Goal: Ask a question

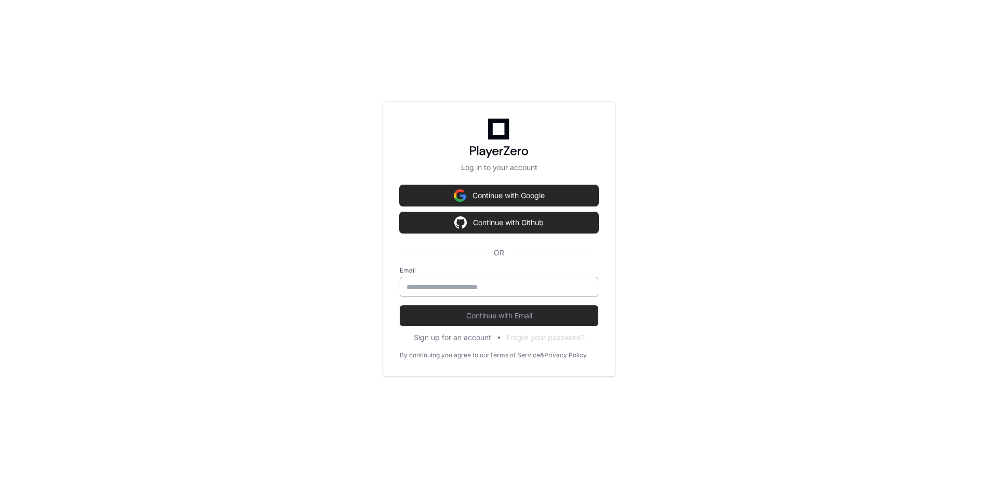
click at [521, 287] on input "email" at bounding box center [498, 287] width 185 height 10
type input "**********"
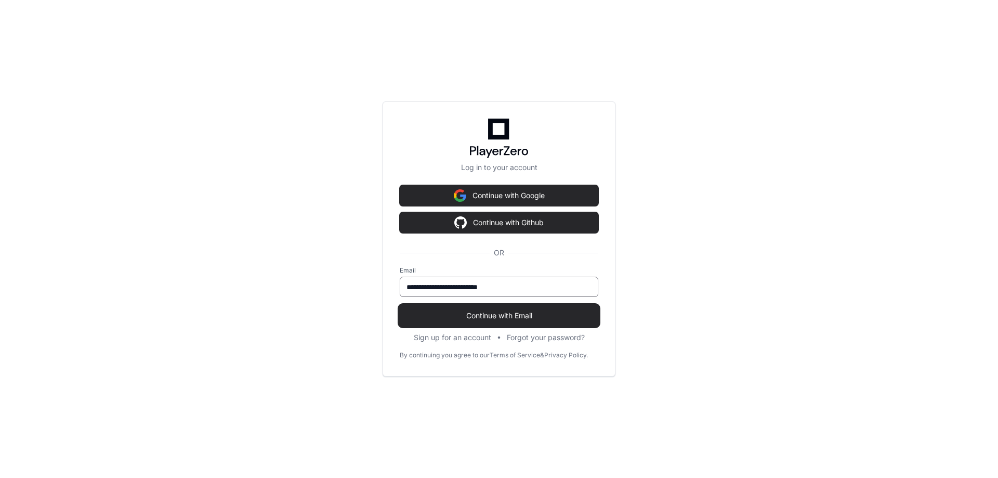
click at [517, 315] on span "Continue with Email" at bounding box center [499, 315] width 199 height 10
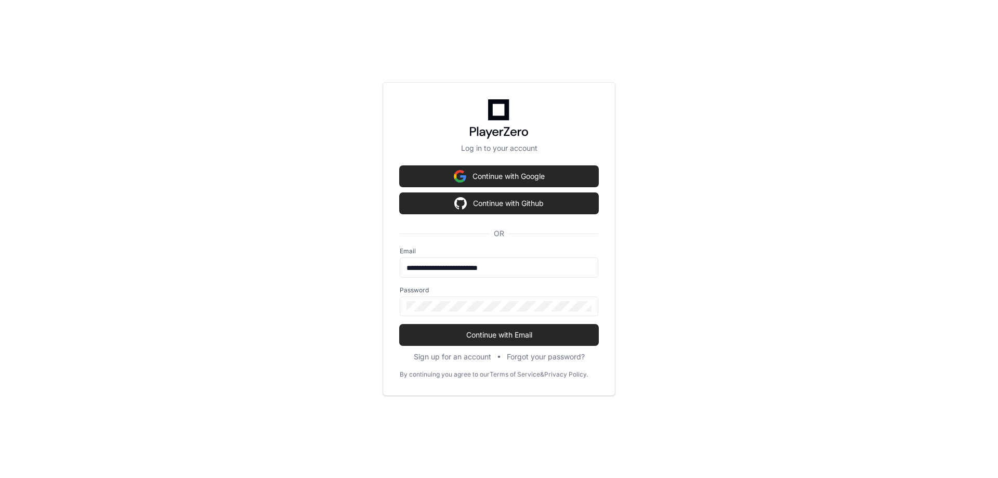
click at [517, 295] on div "Password" at bounding box center [499, 301] width 199 height 30
click at [501, 336] on span "Continue with Email" at bounding box center [499, 334] width 199 height 10
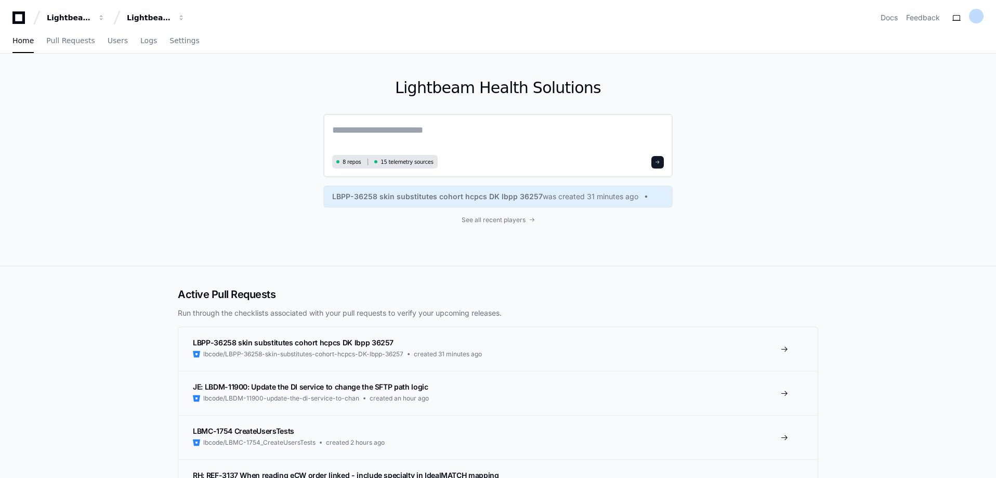
click at [425, 130] on textarea at bounding box center [498, 137] width 332 height 29
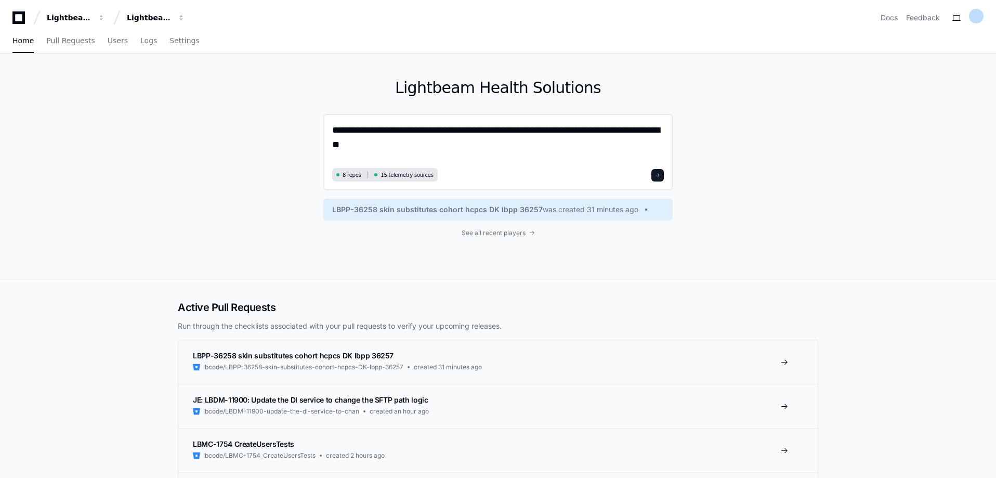
type textarea "**********"
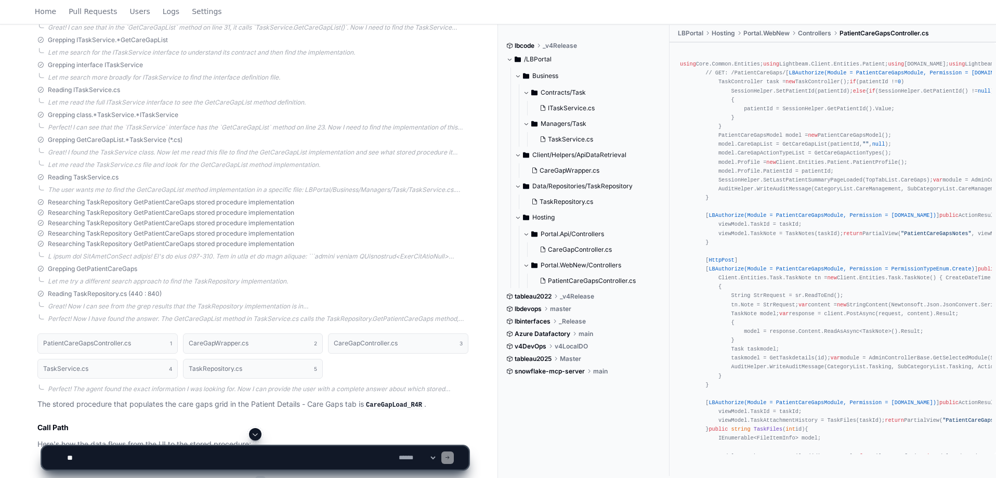
scroll to position [702, 0]
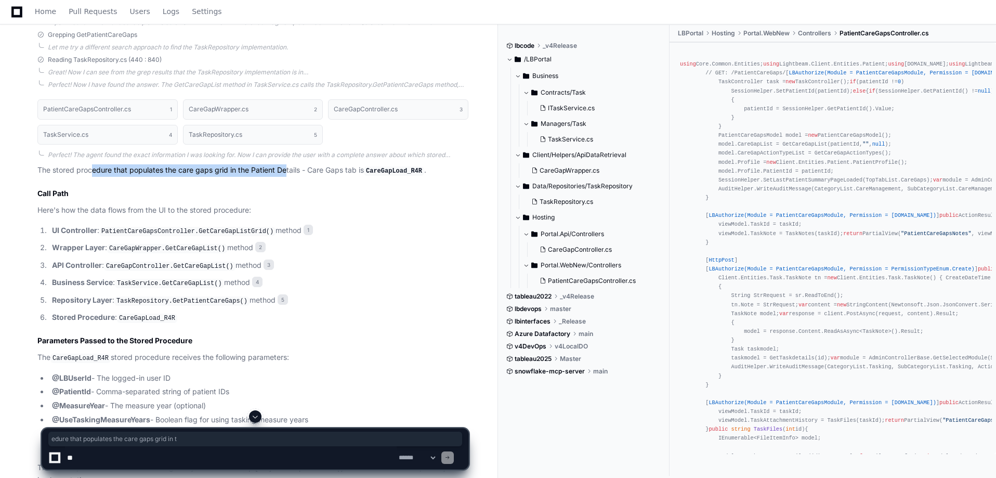
drag, startPoint x: 111, startPoint y: 170, endPoint x: 285, endPoint y: 169, distance: 173.6
click at [285, 169] on p "The stored procedure that populates the care gaps grid in the Patient Details -…" at bounding box center [252, 170] width 431 height 12
drag, startPoint x: 120, startPoint y: 173, endPoint x: 245, endPoint y: 174, distance: 125.2
click at [245, 174] on p "The stored procedure that populates the care gaps grid in the Patient Details -…" at bounding box center [252, 170] width 431 height 12
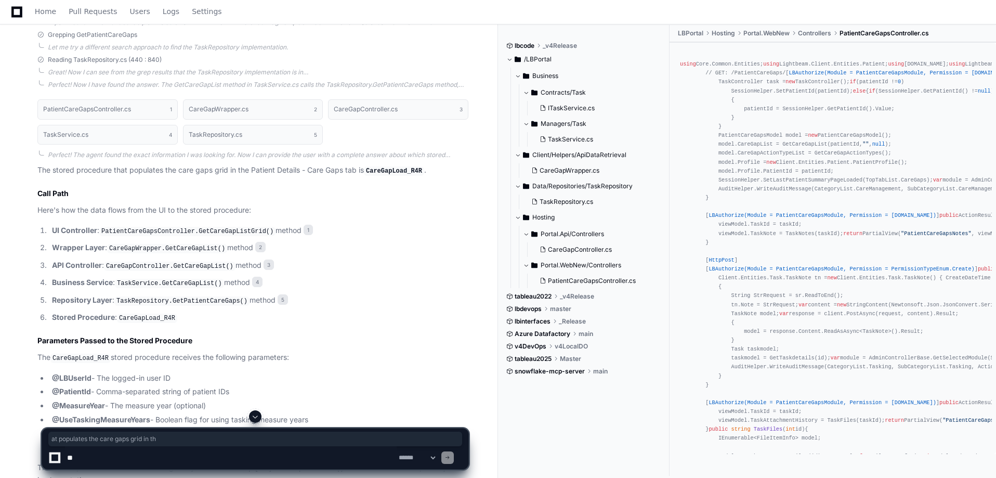
click at [238, 197] on h2 "Call Path" at bounding box center [252, 193] width 431 height 10
drag, startPoint x: 81, startPoint y: 170, endPoint x: 203, endPoint y: 173, distance: 122.7
click at [203, 173] on p "The stored procedure that populates the care gaps grid in the Patient Details -…" at bounding box center [252, 170] width 431 height 12
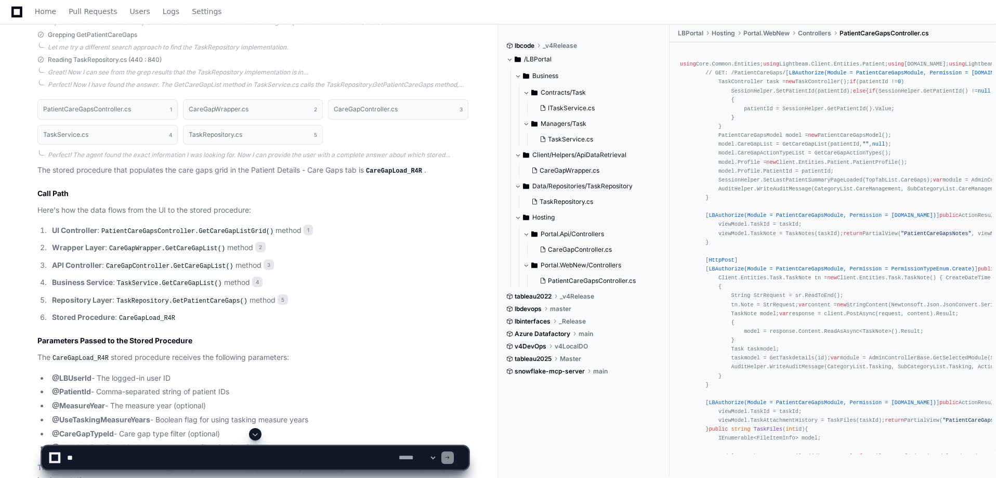
click at [209, 200] on article "The stored procedure that populates the care gaps grid in the Patient Details -…" at bounding box center [252, 325] width 431 height 322
click at [342, 456] on textarea at bounding box center [231, 457] width 332 height 23
paste textarea "**********"
type textarea "**********"
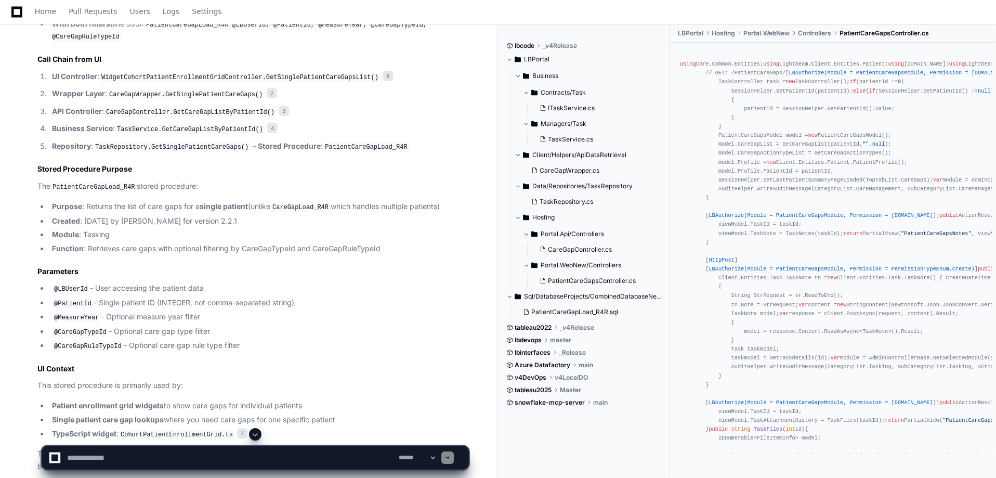
scroll to position [1672, 0]
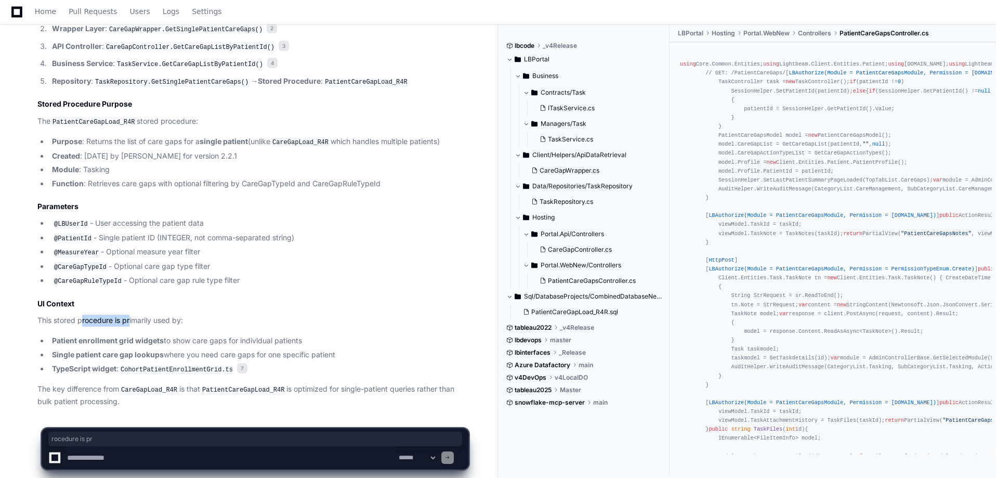
drag, startPoint x: 83, startPoint y: 308, endPoint x: 131, endPoint y: 313, distance: 48.0
click at [131, 314] on p "This stored procedure is primarily used by:" at bounding box center [252, 320] width 431 height 12
